Goal: Information Seeking & Learning: Understand process/instructions

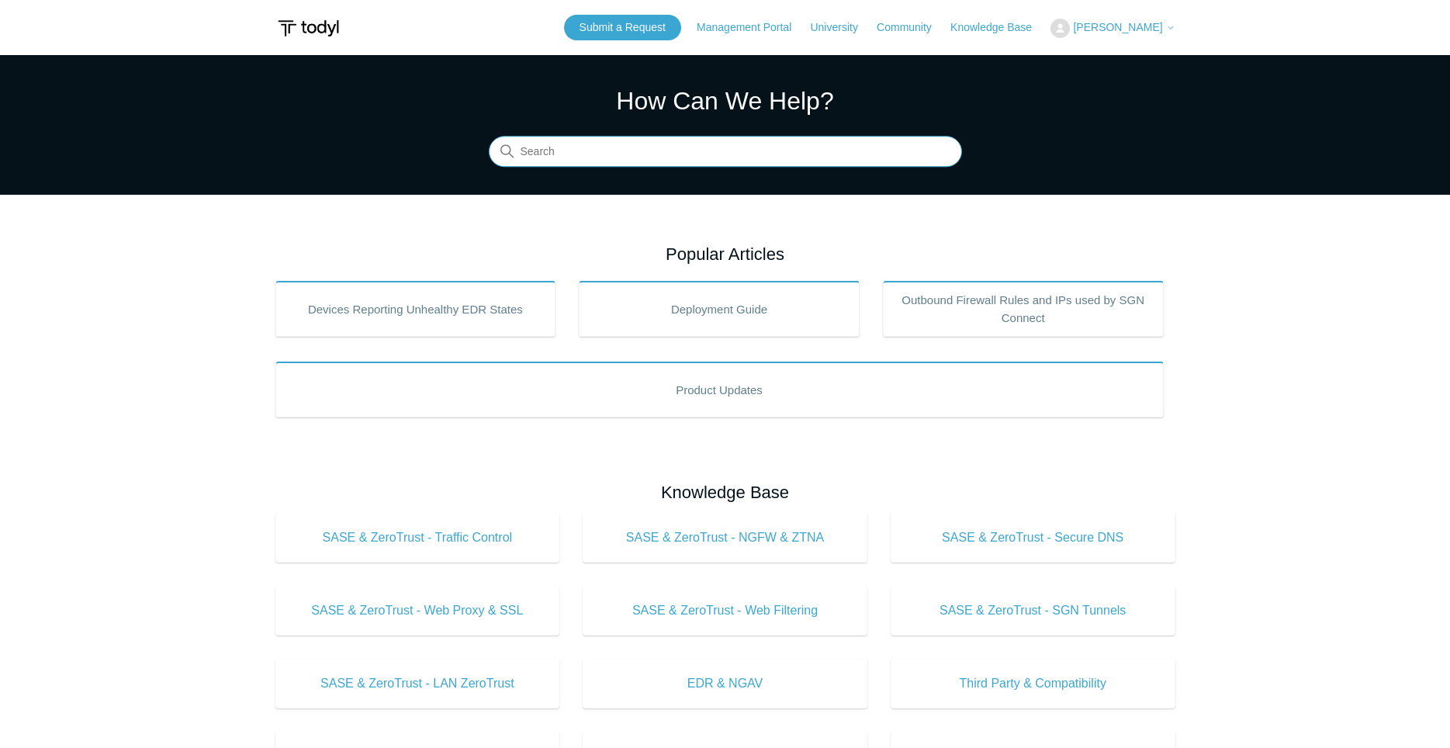
click at [665, 154] on input "Search" at bounding box center [725, 152] width 473 height 31
type input "won't install'"
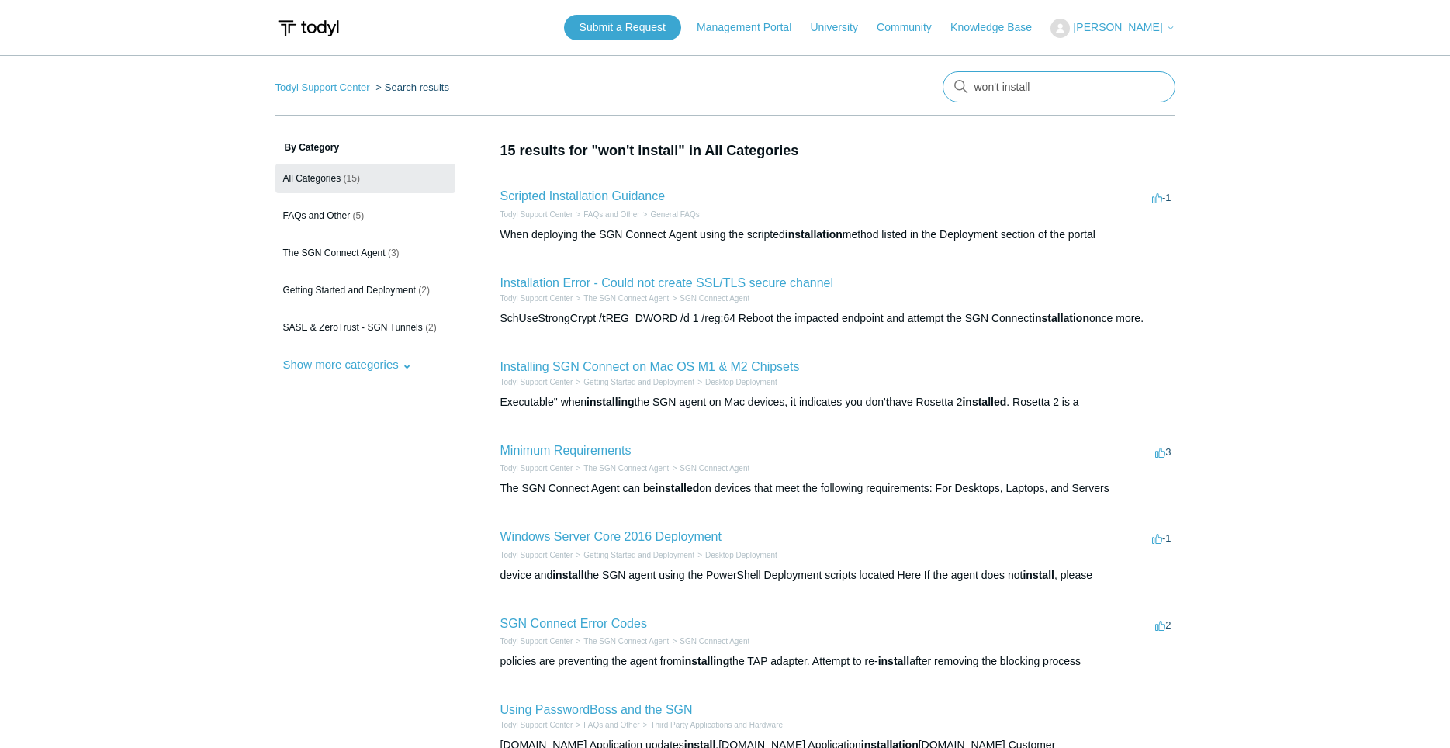
click at [1071, 93] on input "won't install" at bounding box center [1059, 86] width 233 height 31
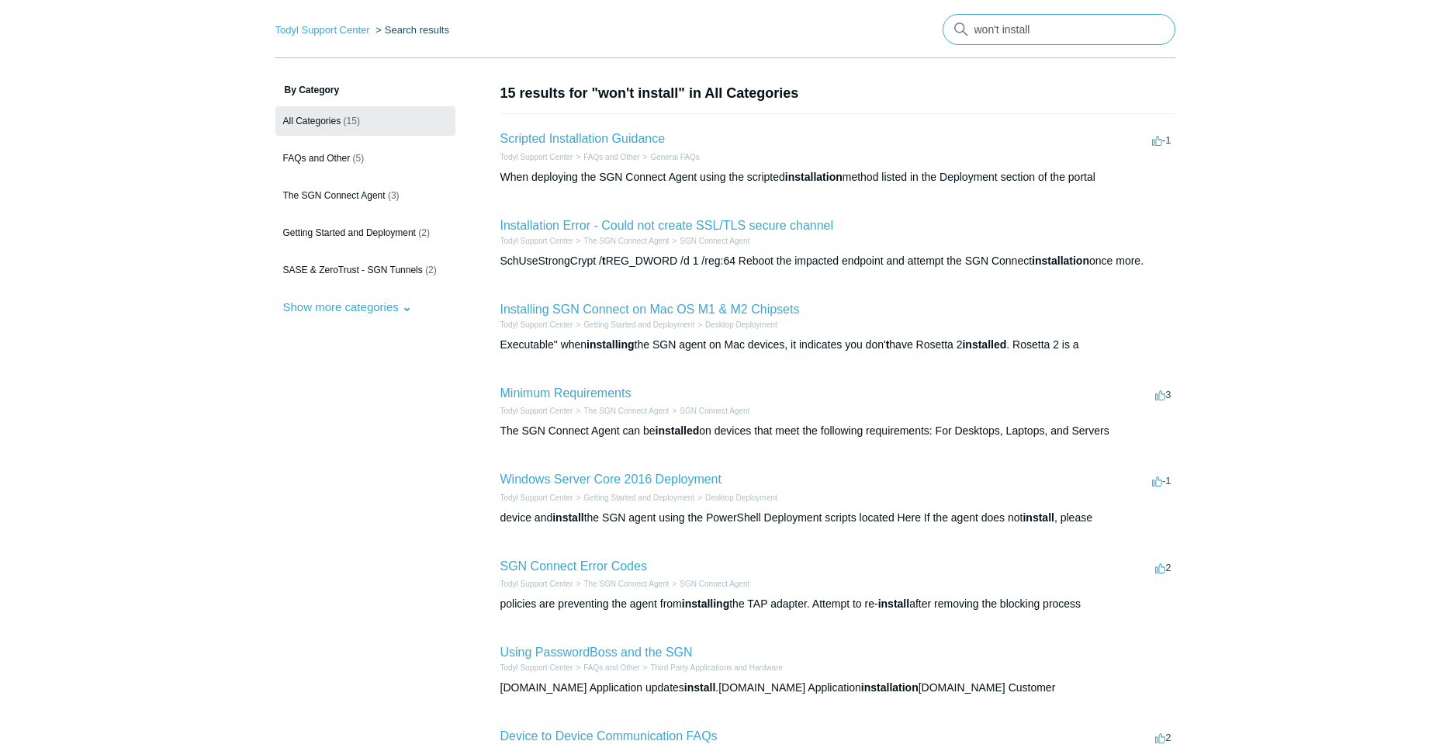
scroll to position [48, 0]
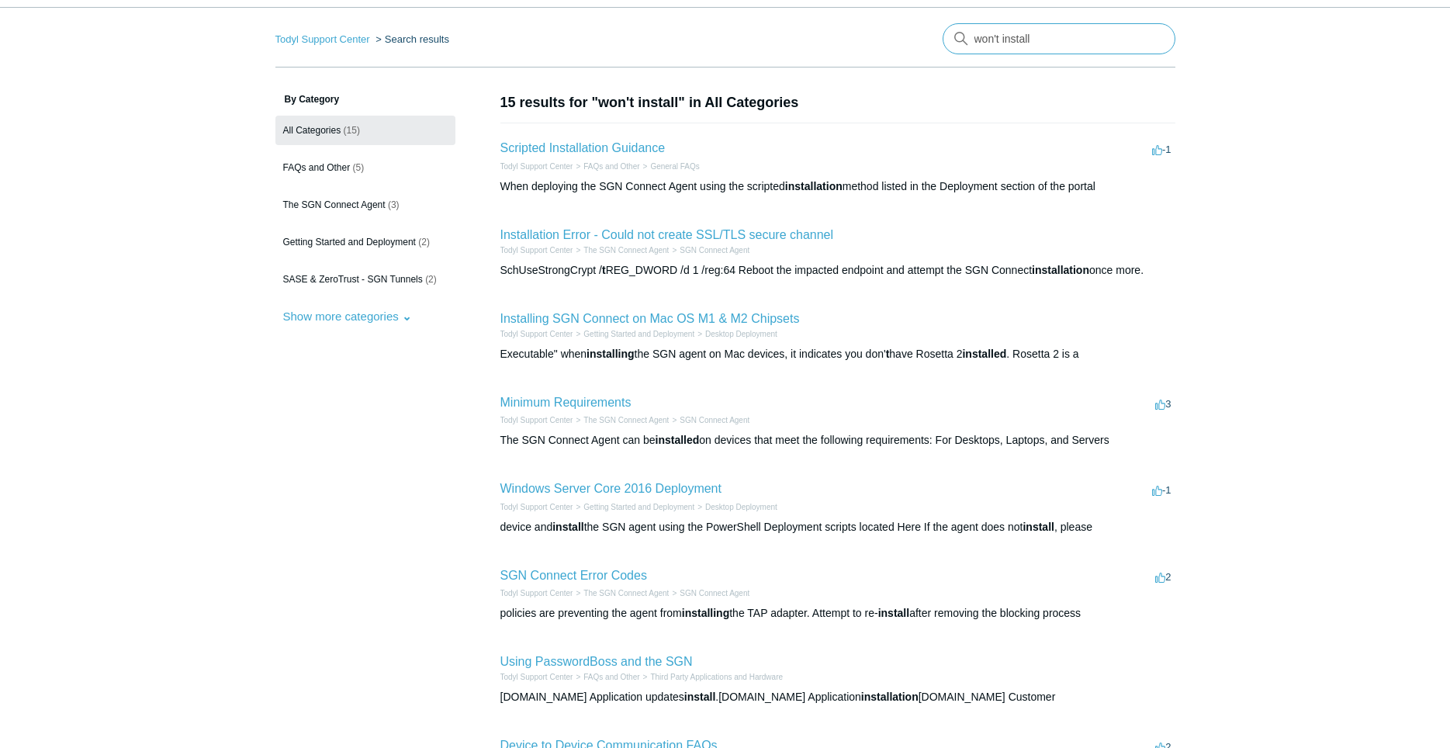
drag, startPoint x: 1083, startPoint y: 43, endPoint x: 767, endPoint y: 50, distance: 315.8
click at [943, 50] on input "won't install" at bounding box center [1059, 38] width 233 height 31
type input "[PERSON_NAME] won't install properly"
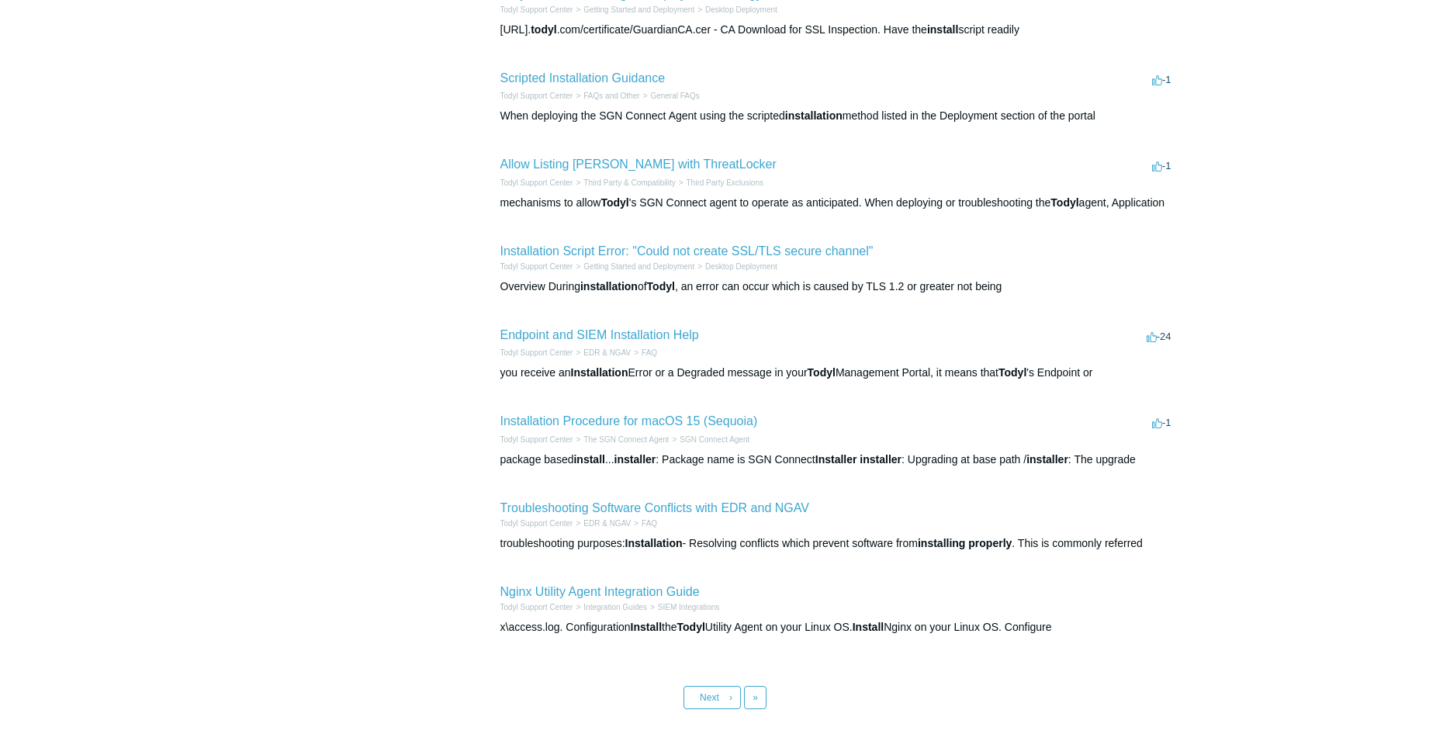
scroll to position [396, 0]
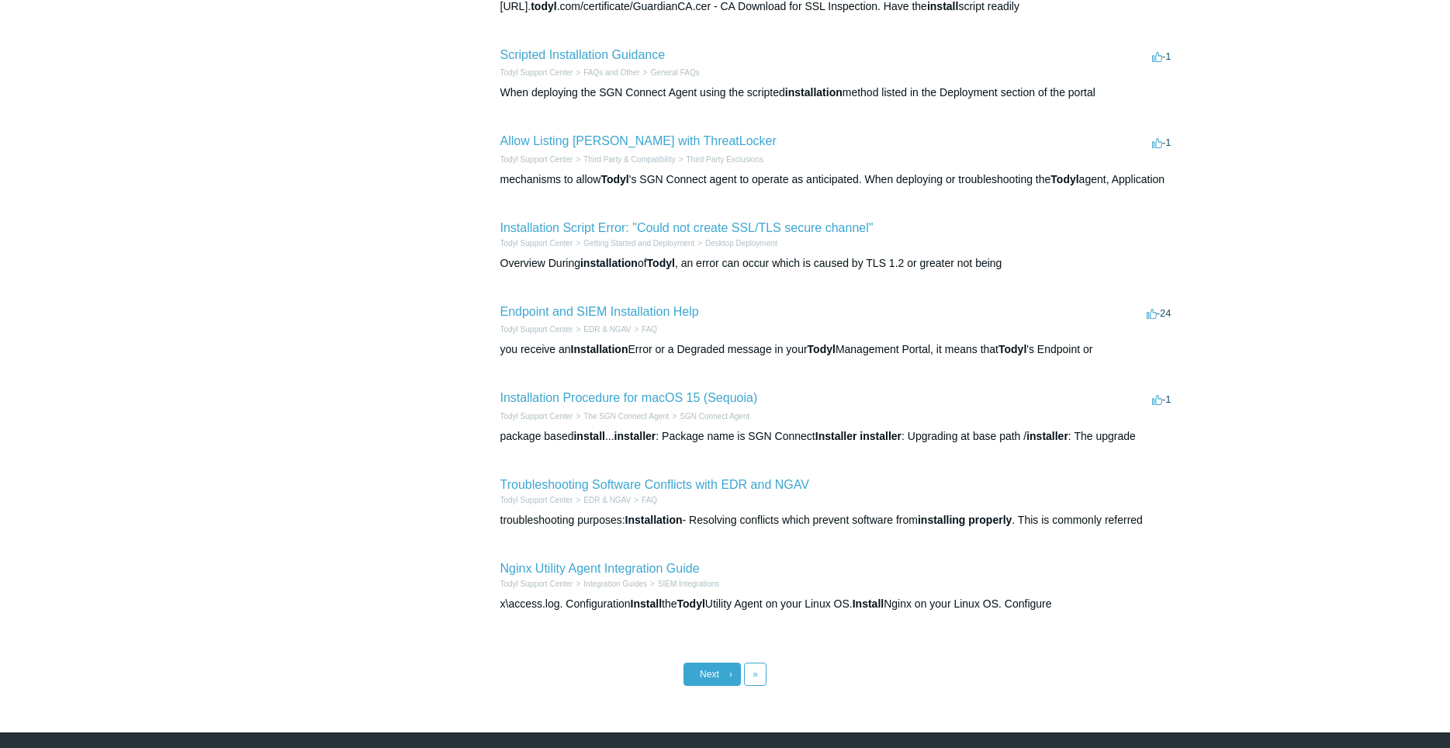
click at [713, 680] on link "Next ›" at bounding box center [711, 673] width 57 height 23
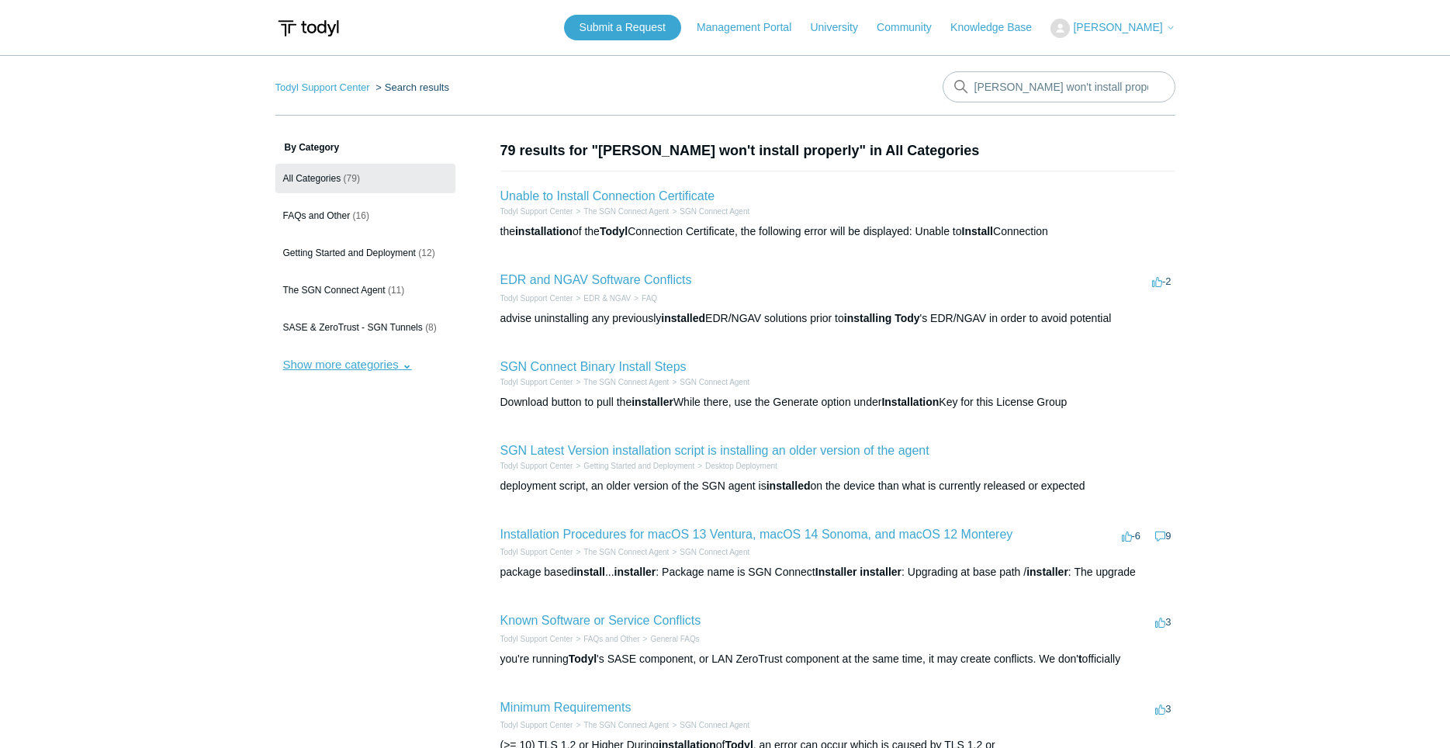
click at [412, 378] on button "Show more categories" at bounding box center [347, 364] width 144 height 29
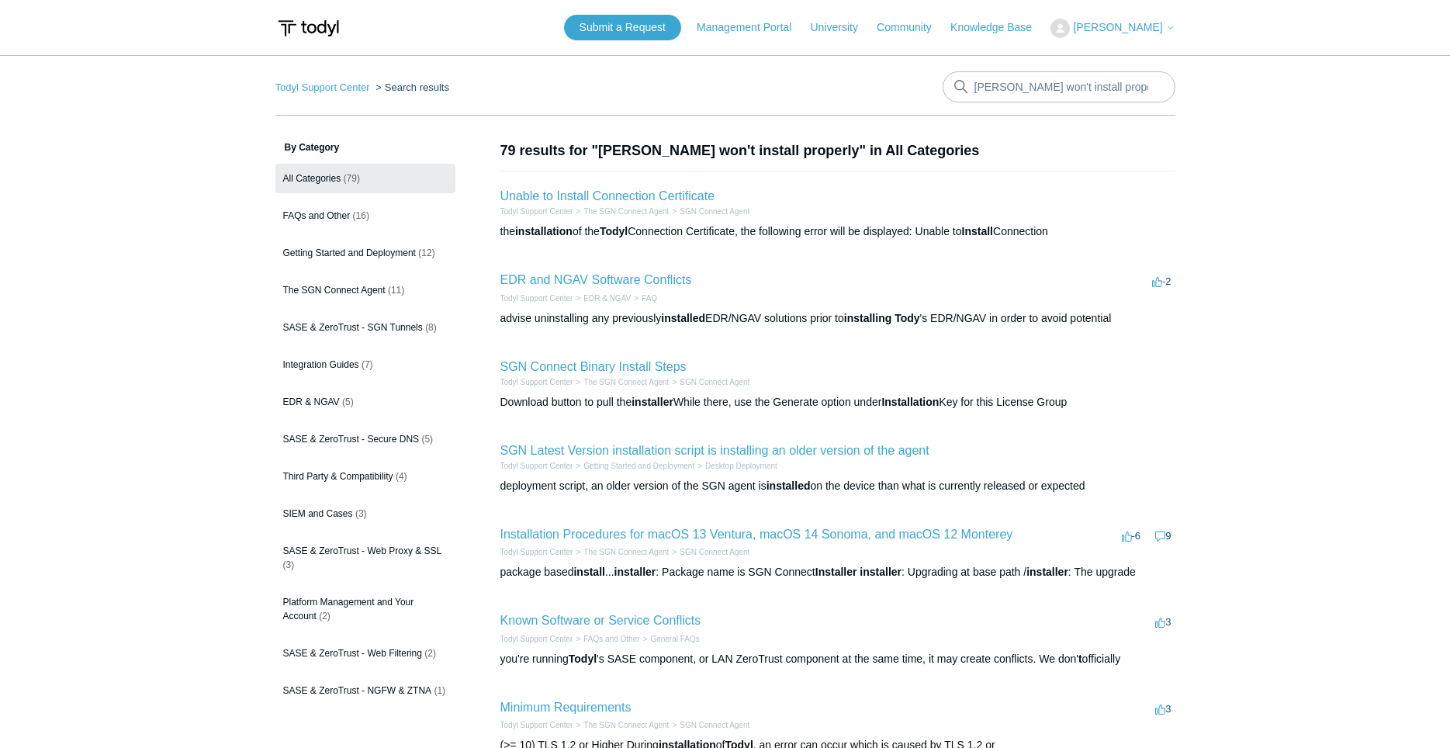
click at [1331, 438] on main "Todyl Support Center Search results Todyl won't install properly By Category Al…" at bounding box center [725, 568] width 1450 height 1026
click at [1280, 192] on main "Todyl Support Center Search results Todyl won't install properly By Category Al…" at bounding box center [725, 568] width 1450 height 1026
click at [367, 213] on span "(16)" at bounding box center [361, 215] width 16 height 11
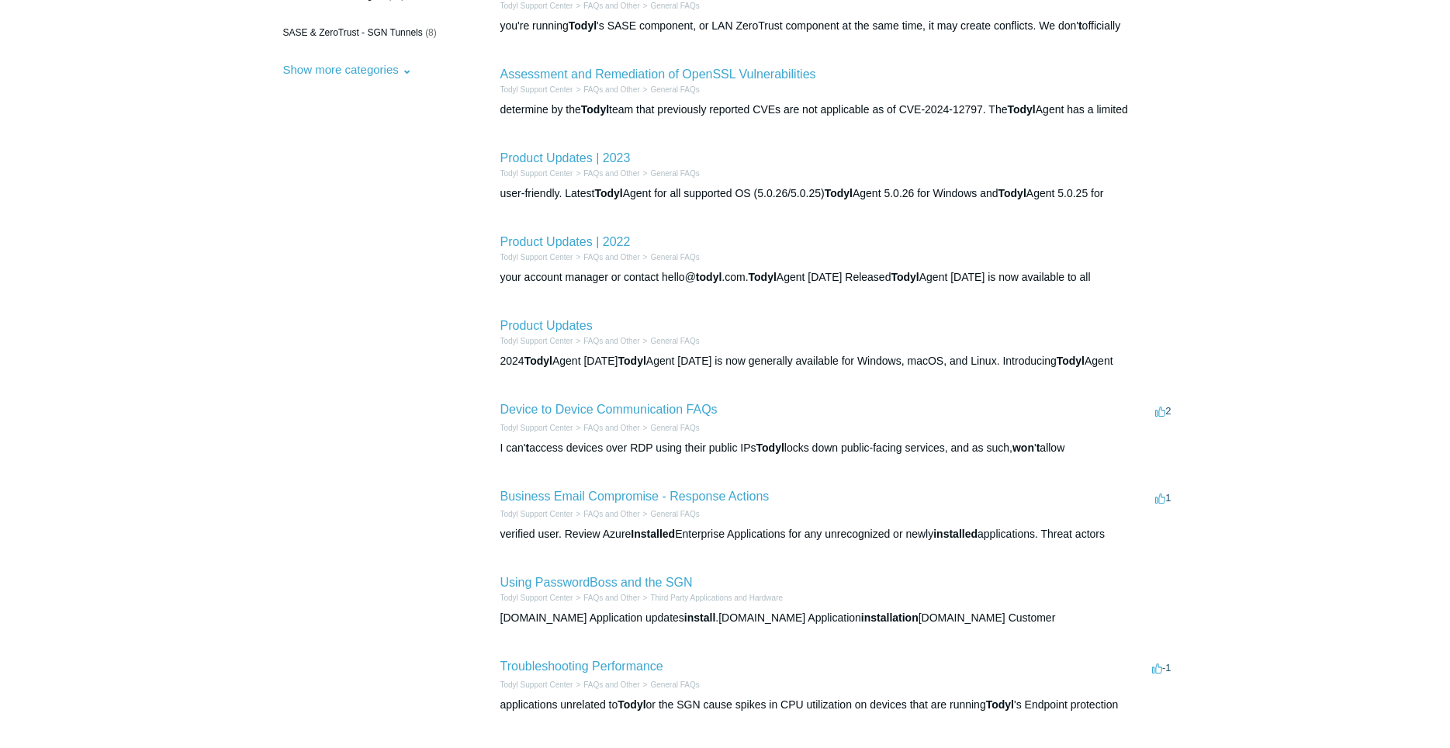
scroll to position [396, 0]
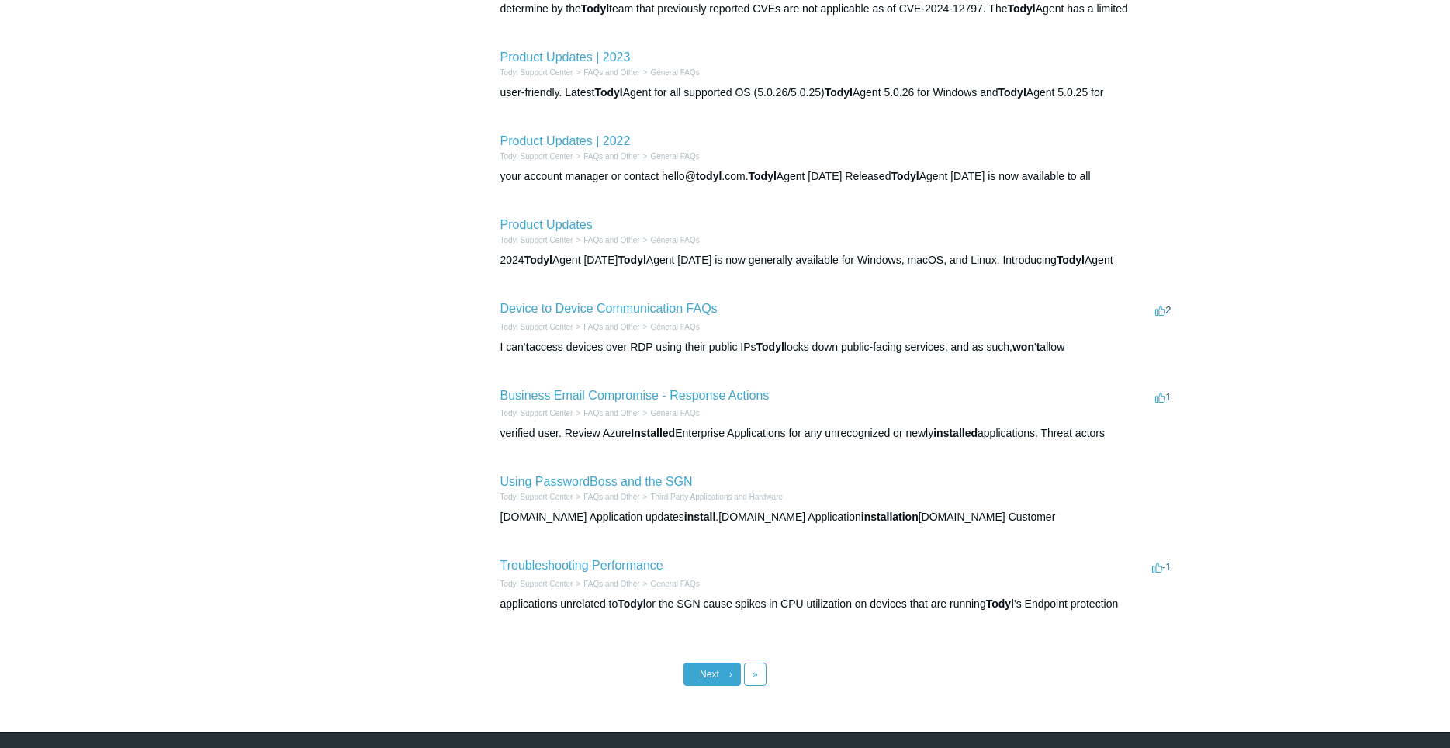
click at [714, 680] on link "Next ›" at bounding box center [711, 673] width 57 height 23
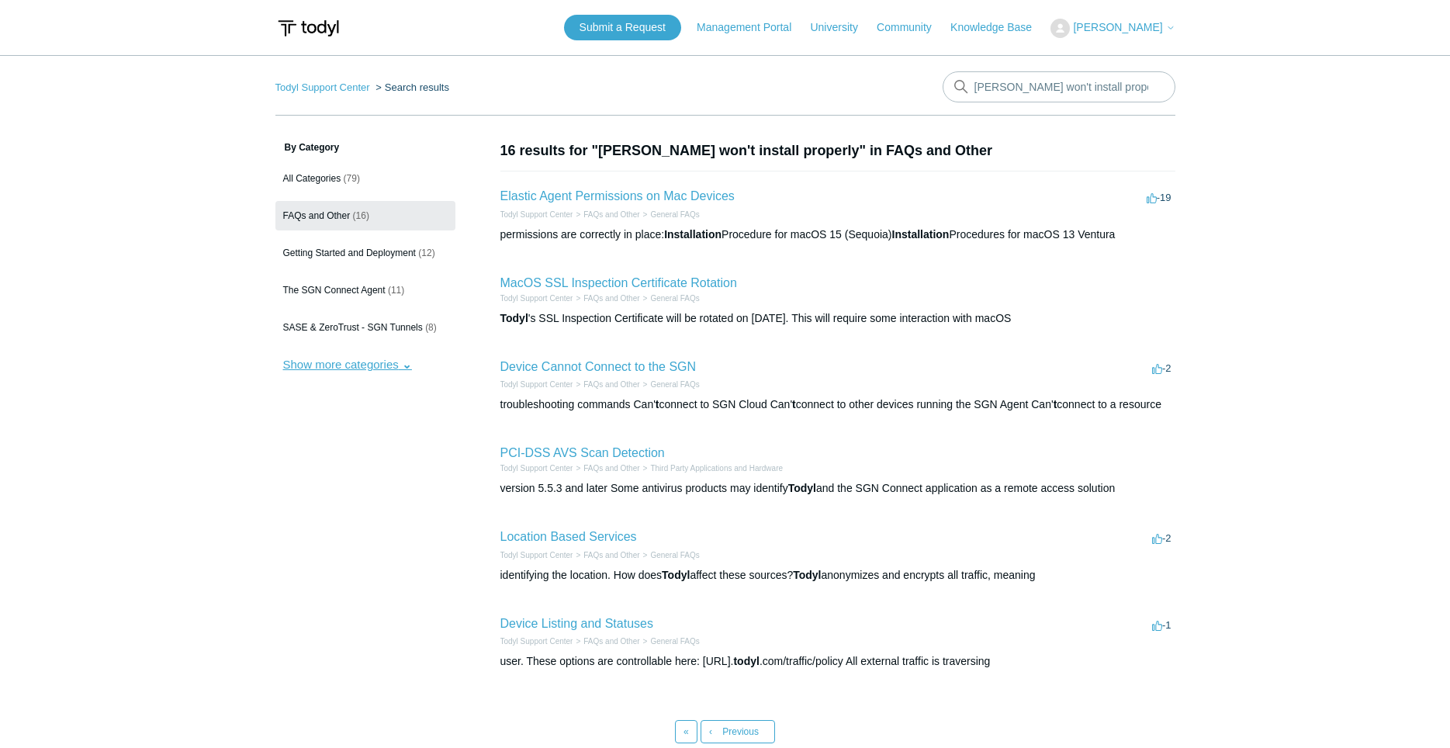
click at [384, 371] on button "Show more categories" at bounding box center [347, 364] width 144 height 29
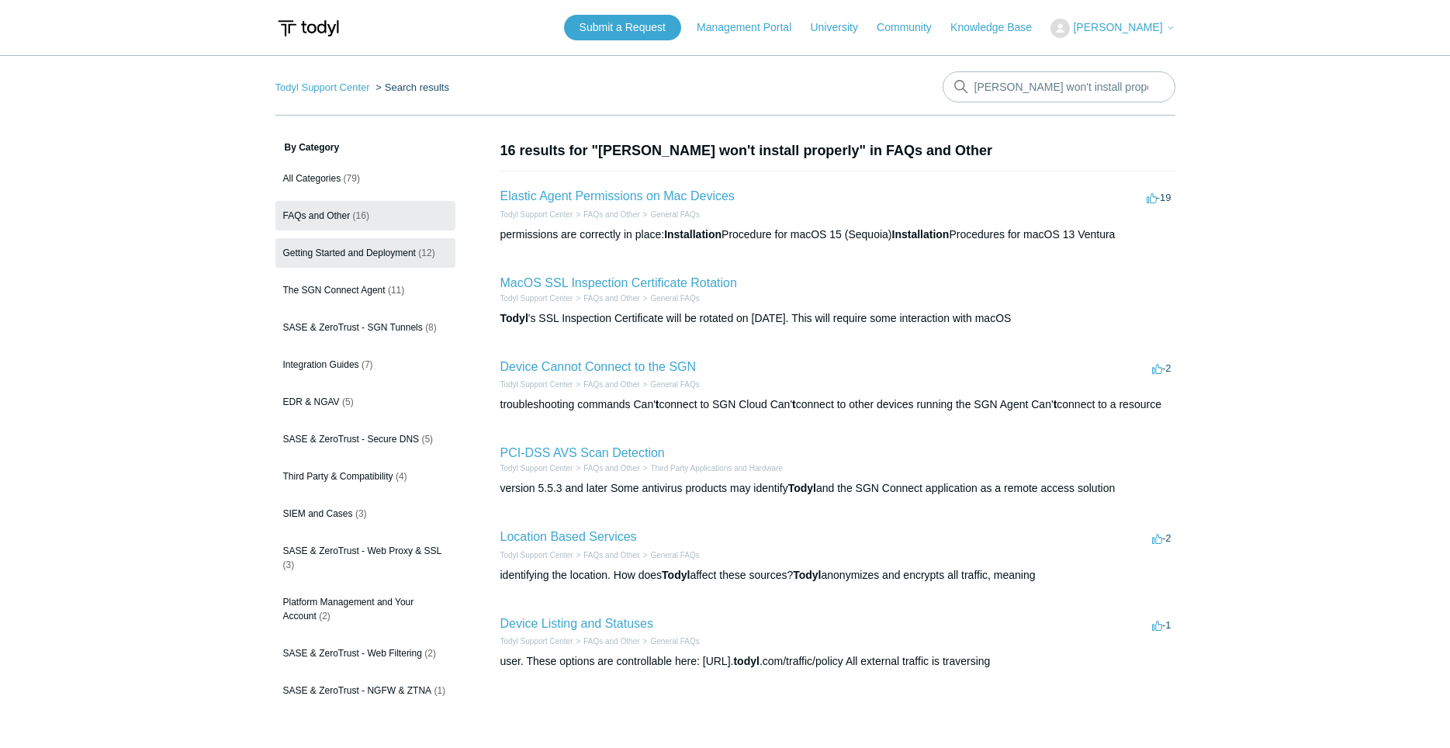
click at [389, 257] on span "Getting Started and Deployment" at bounding box center [349, 252] width 133 height 11
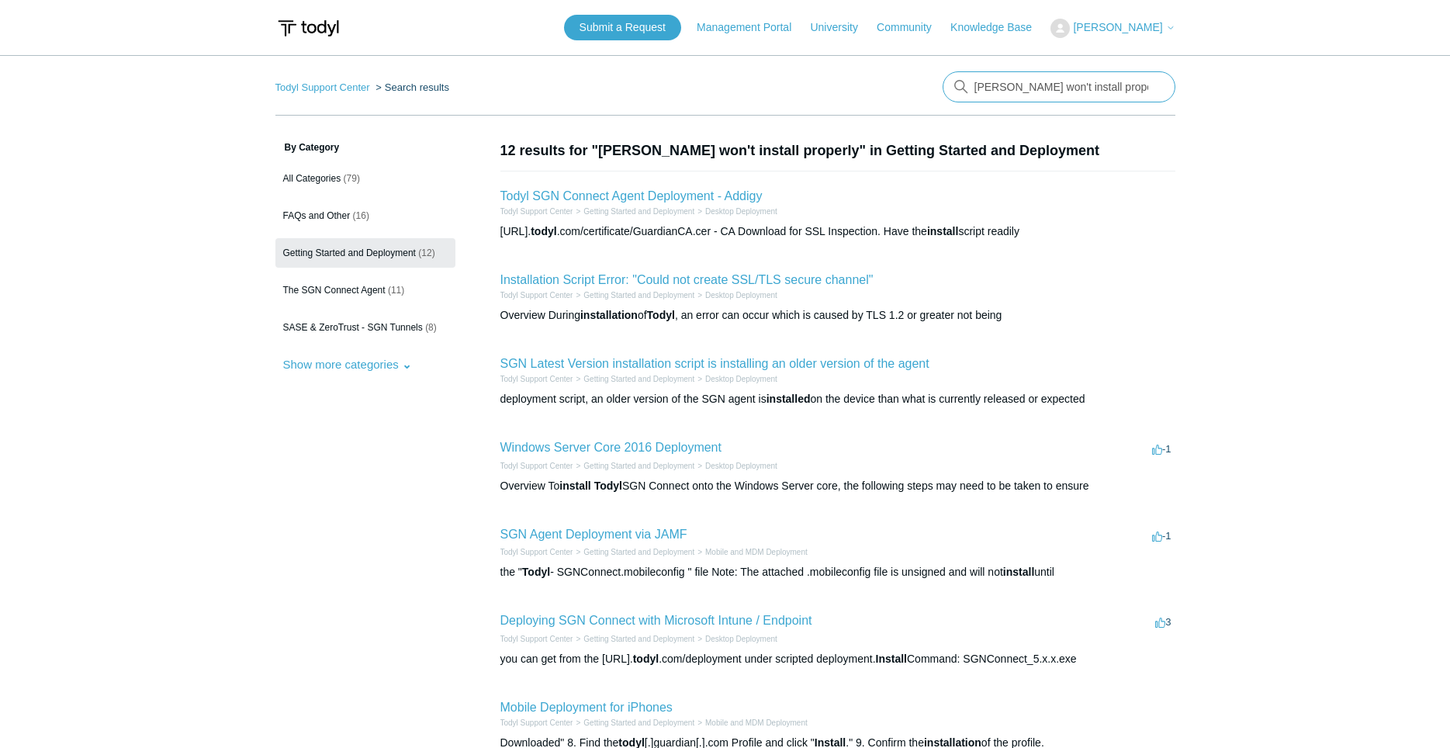
click at [1078, 91] on input "Todyl won't install properly" at bounding box center [1059, 86] width 233 height 31
drag, startPoint x: 1142, startPoint y: 88, endPoint x: 735, endPoint y: 93, distance: 406.5
click at [943, 92] on input "Todyl won't install properly" at bounding box center [1059, 86] width 233 height 31
type input "Stuck on registering"
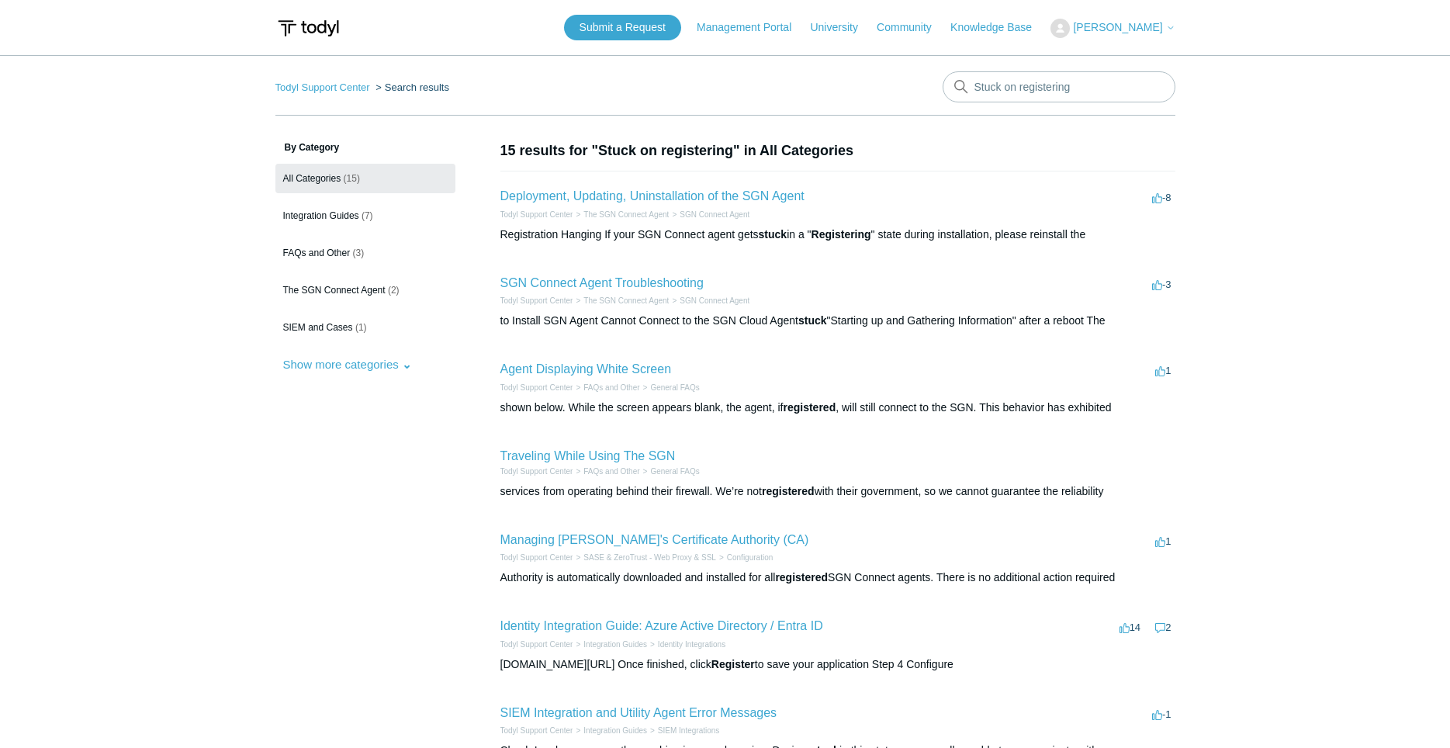
click at [675, 184] on li "Deployment, Updating, Uninstallation of the SGN Agent -8 votes -8 Todyl Support…" at bounding box center [837, 215] width 675 height 88
click at [752, 194] on link "Deployment, Updating, Uninstallation of the SGN Agent" at bounding box center [652, 195] width 304 height 13
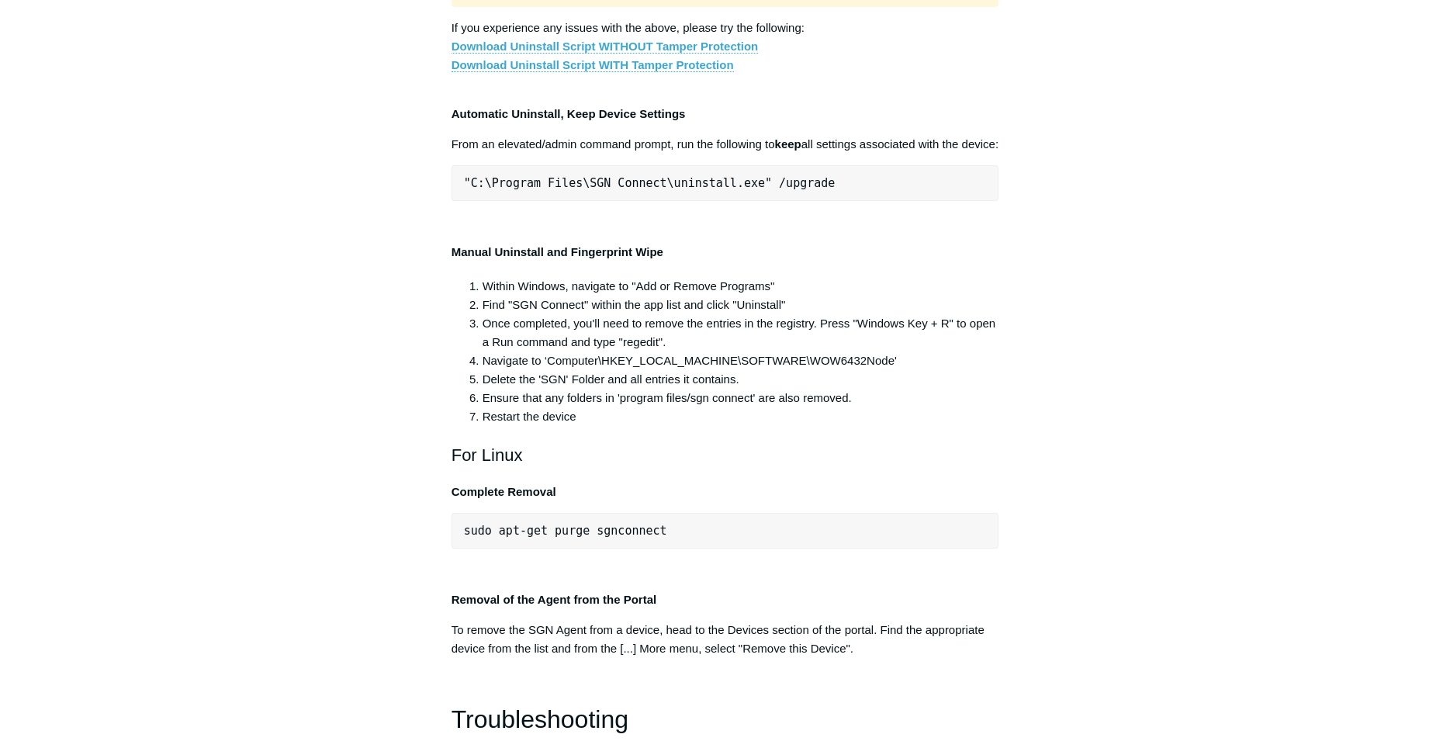
scroll to position [3007, 0]
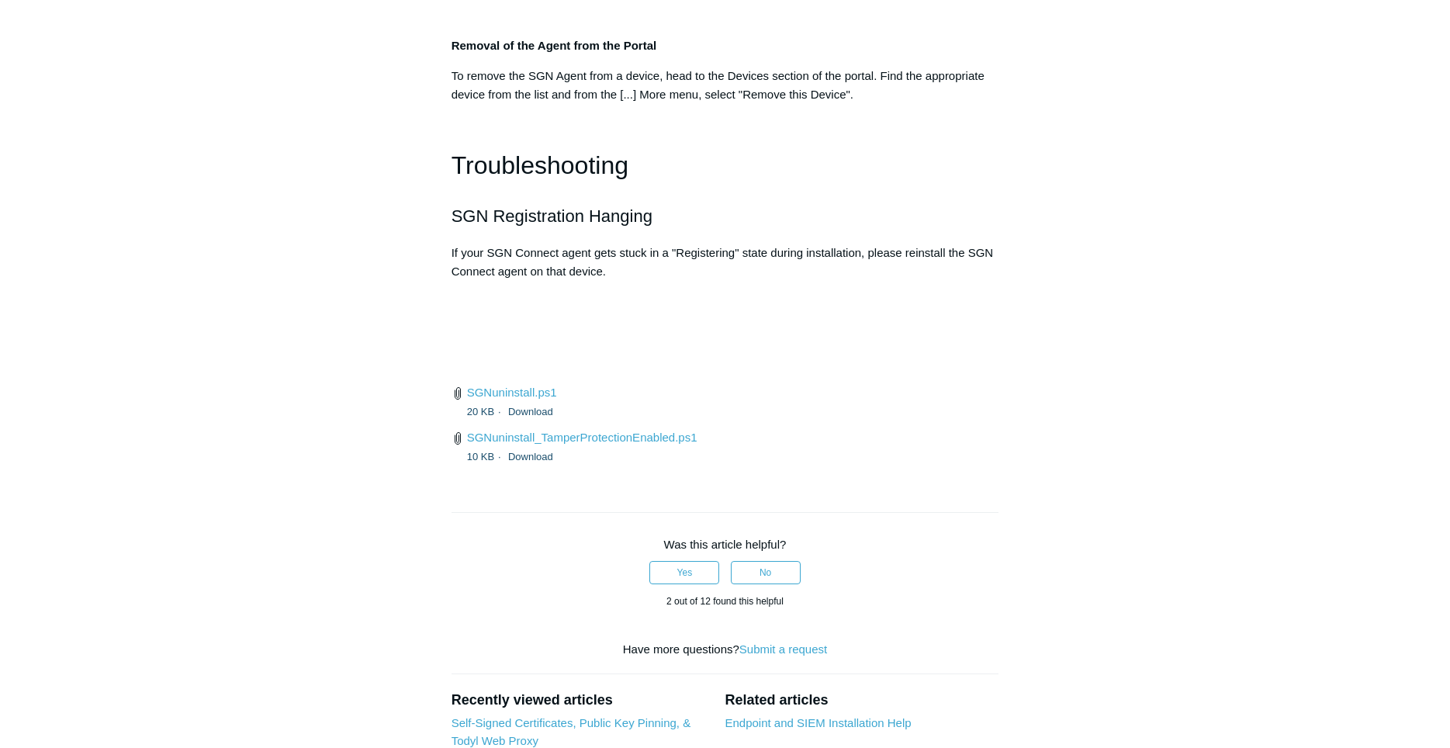
scroll to position [3482, 0]
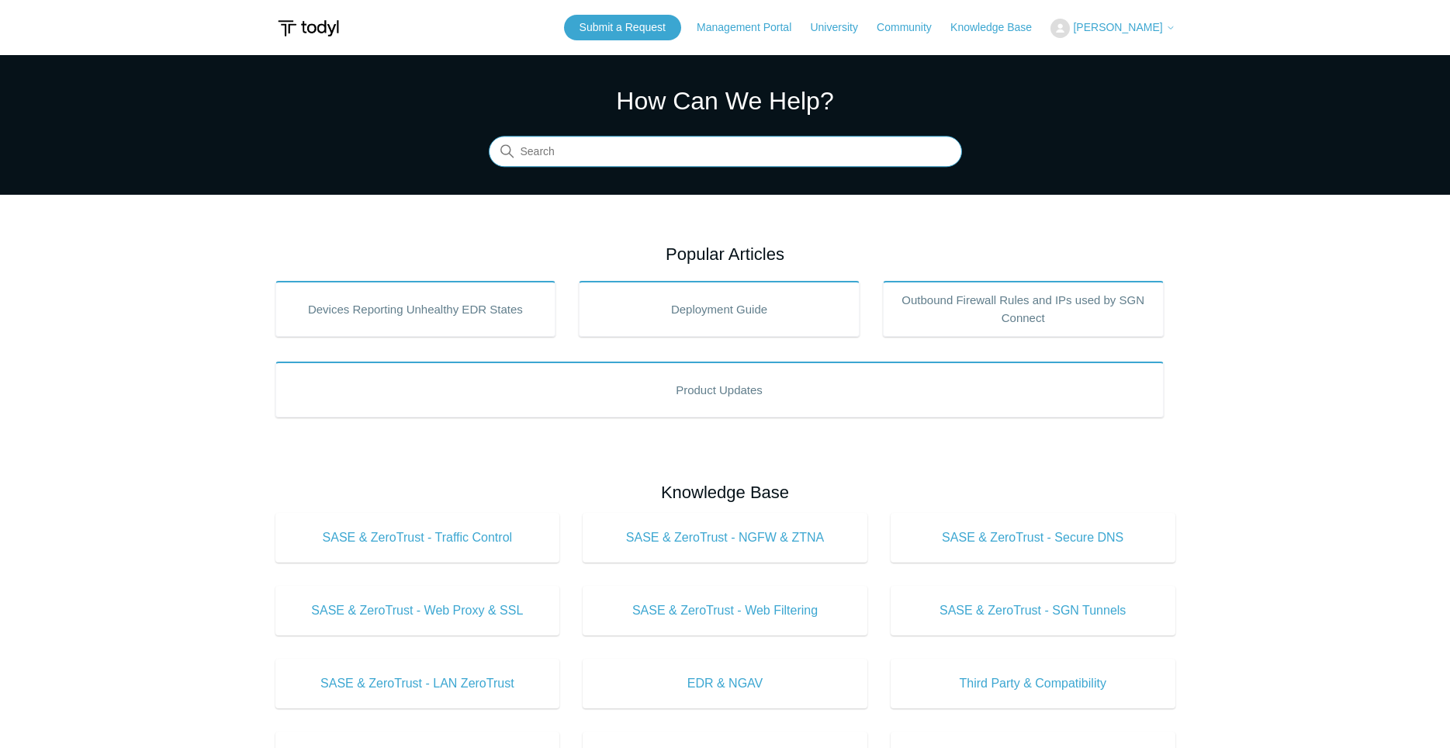
click at [823, 146] on input "Search" at bounding box center [725, 152] width 473 height 31
type input "w"
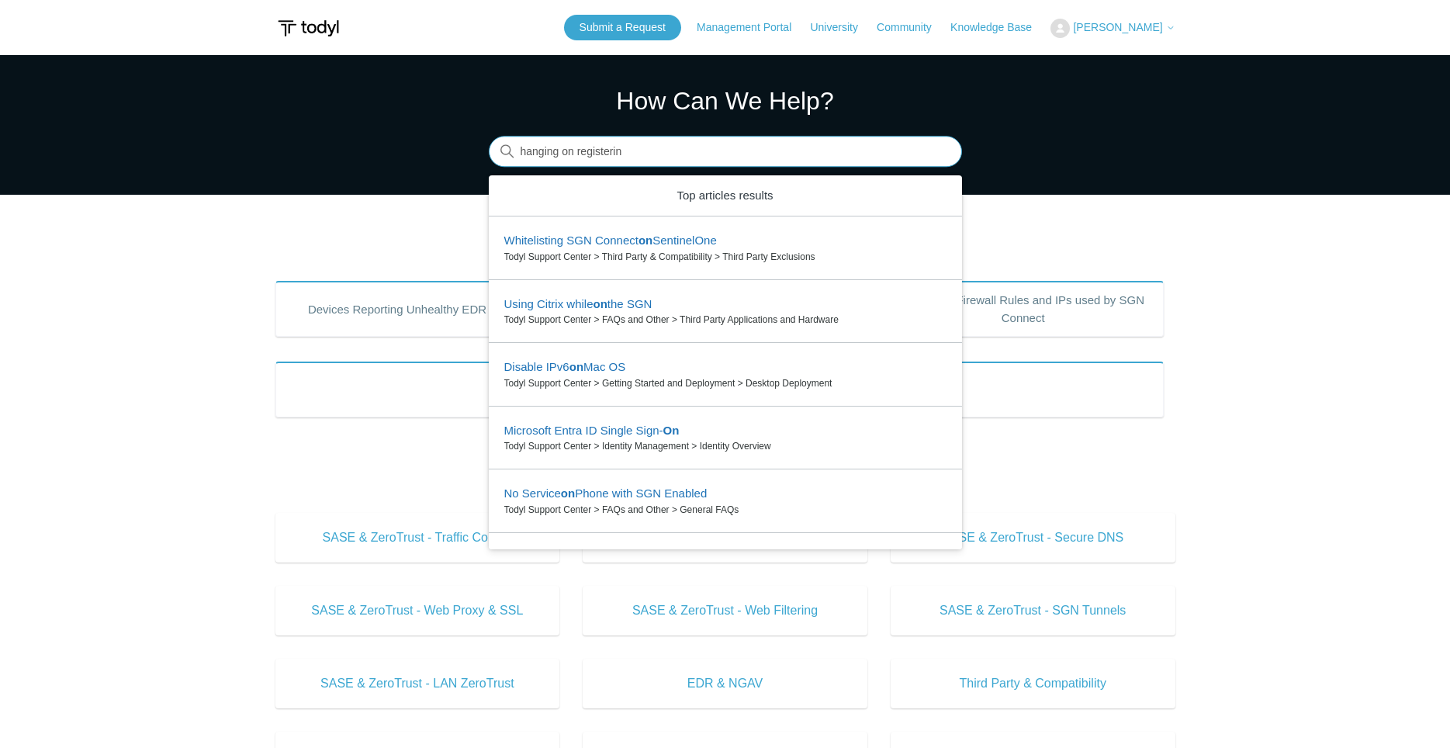
type input "hanging on registering"
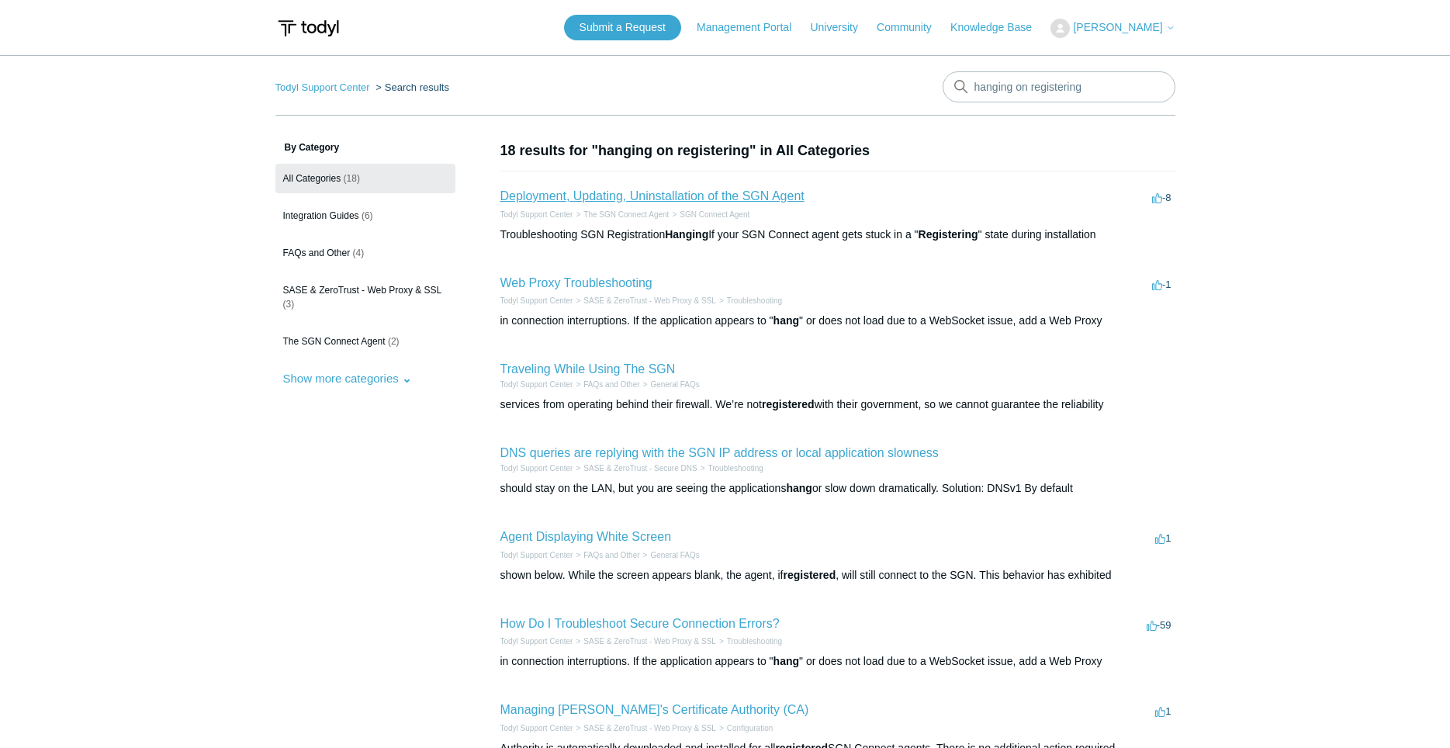
click at [659, 198] on link "Deployment, Updating, Uninstallation of the SGN Agent" at bounding box center [652, 195] width 304 height 13
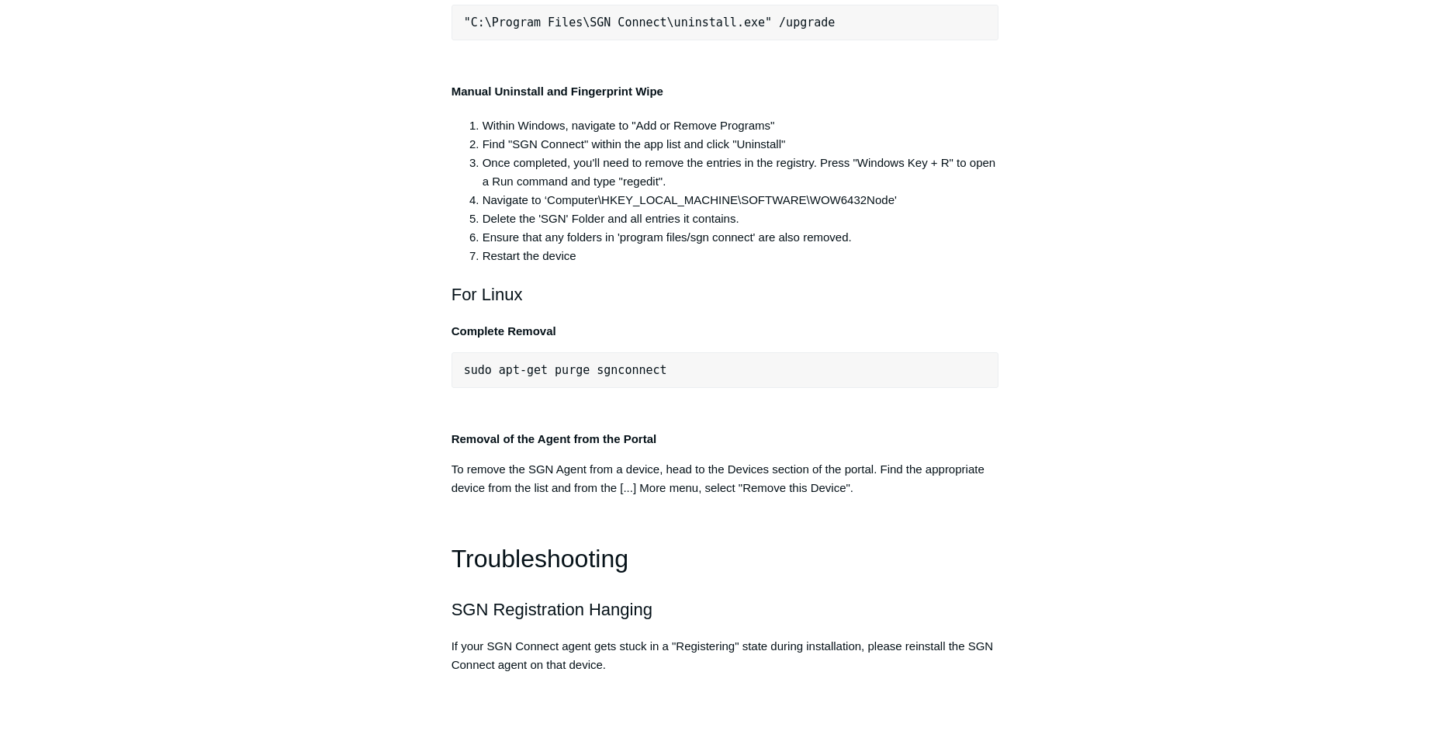
scroll to position [3086, 0]
